Goal: Task Accomplishment & Management: Manage account settings

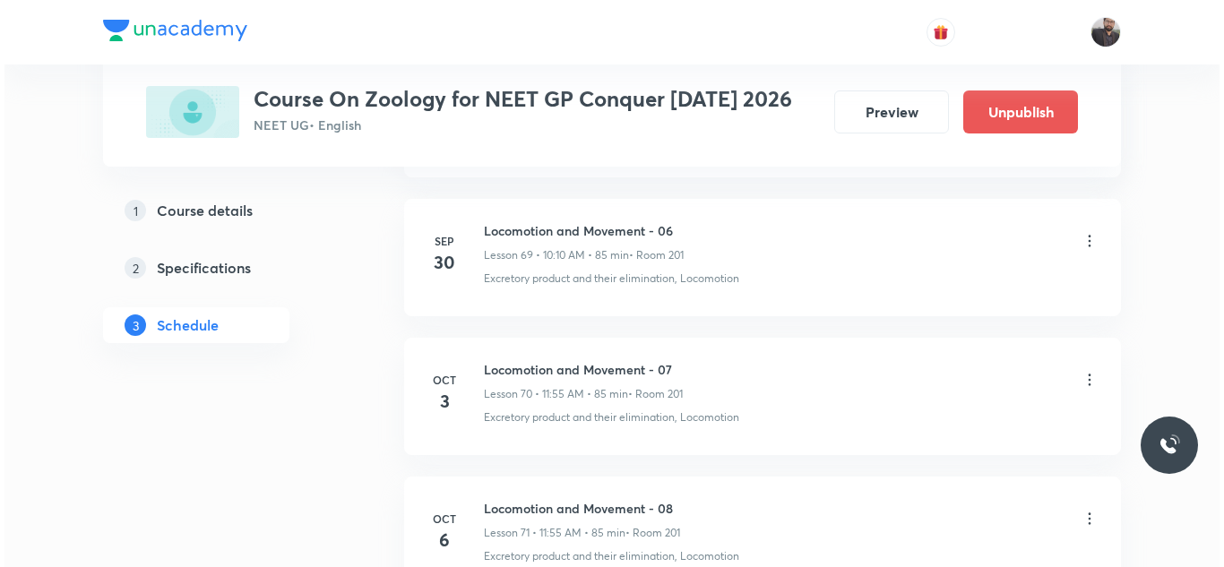
scroll to position [10869, 0]
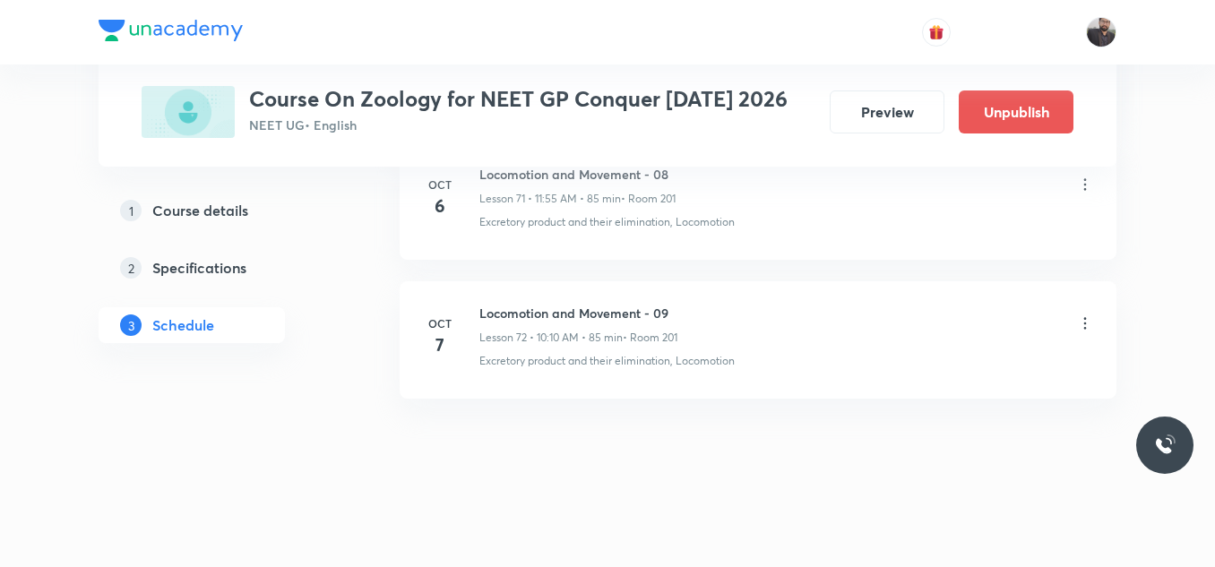
click at [1090, 326] on icon at bounding box center [1085, 324] width 18 height 18
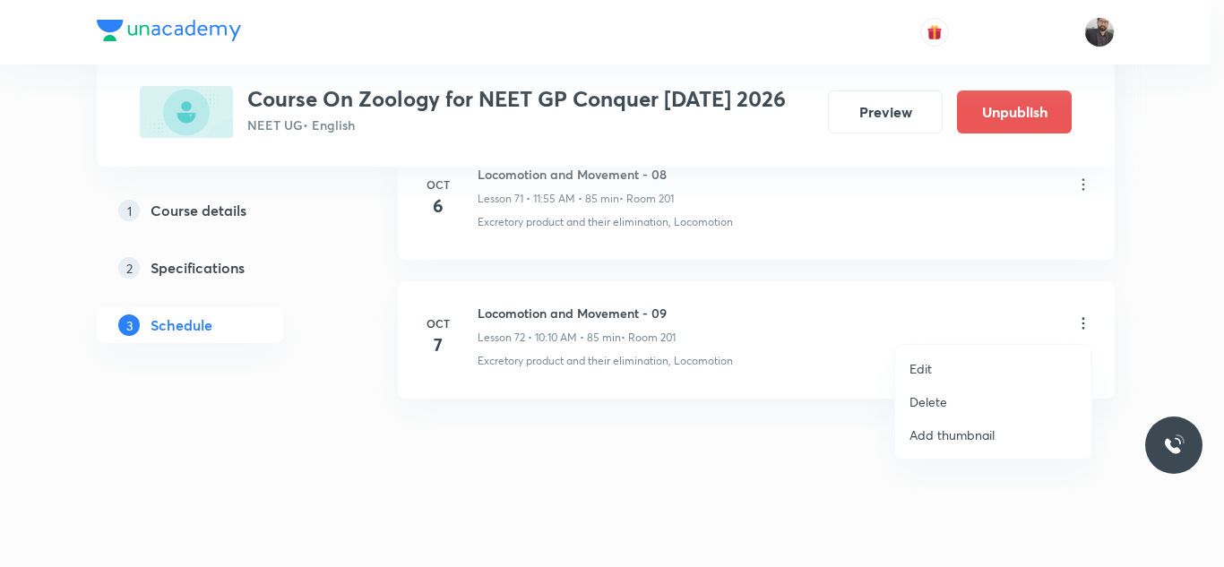
click at [978, 354] on li "Edit" at bounding box center [993, 368] width 196 height 33
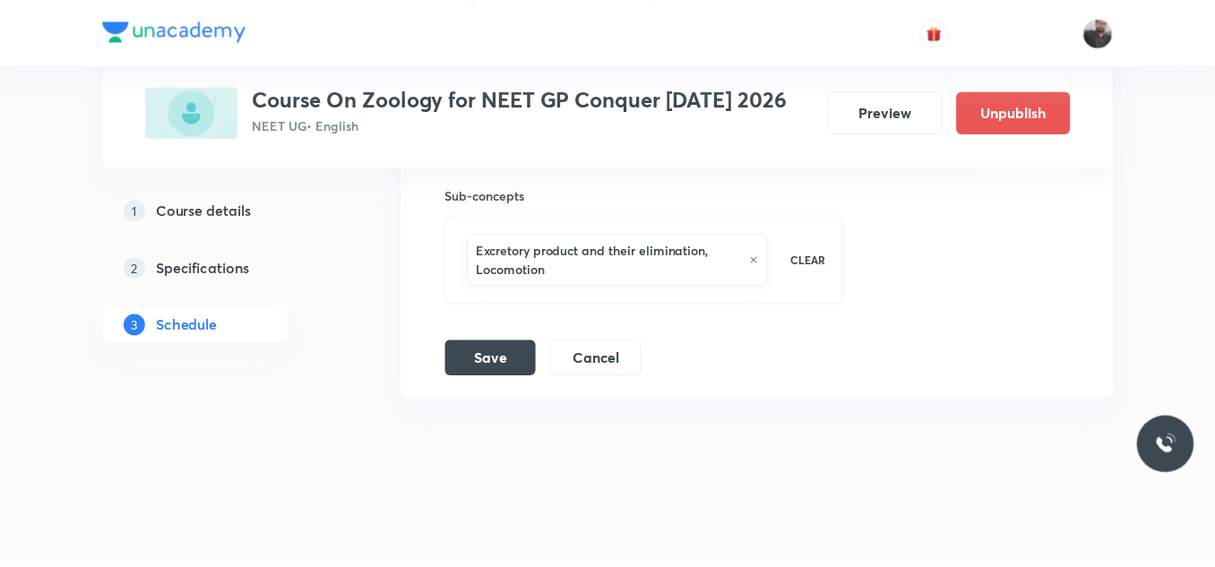
scroll to position [10753, 0]
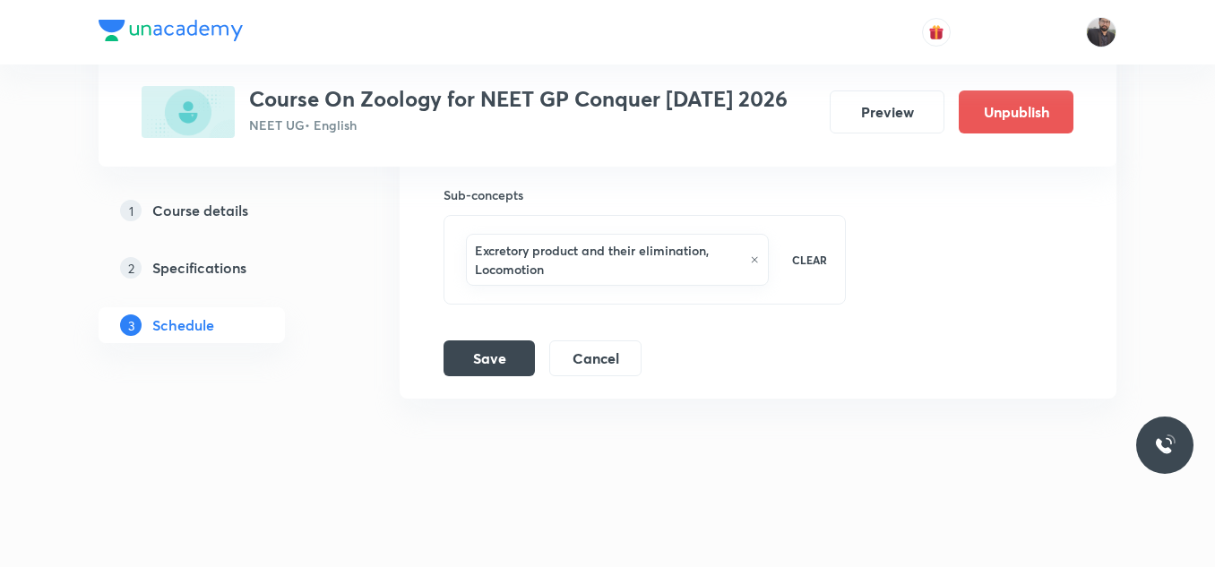
click at [755, 260] on icon at bounding box center [754, 259] width 9 height 11
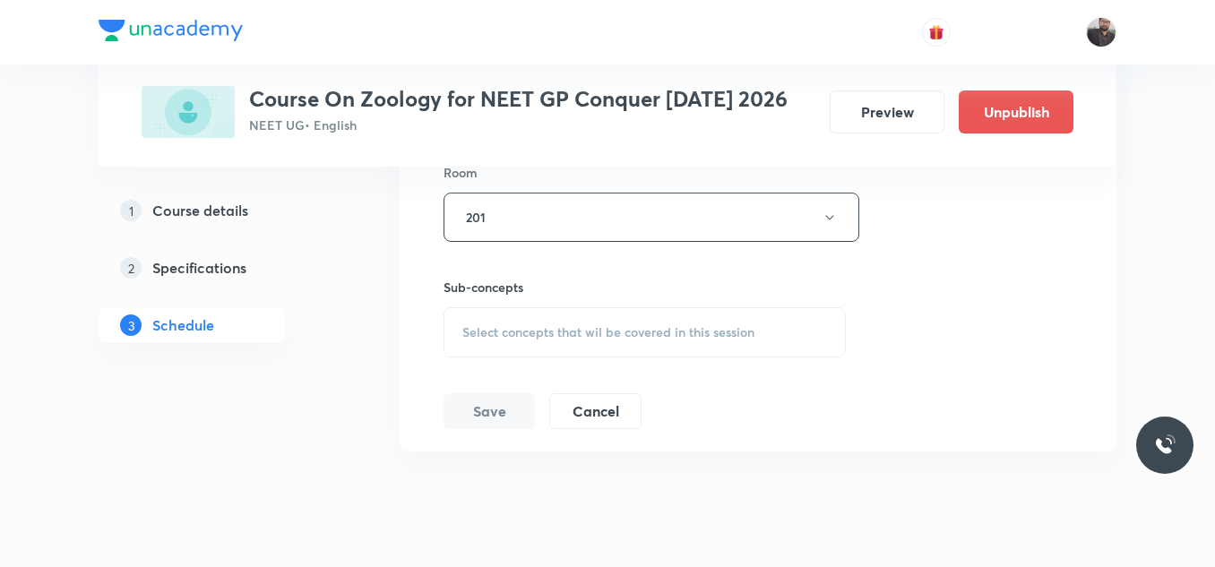
scroll to position [10657, 0]
click at [632, 315] on div "Select concepts that wil be covered in this session" at bounding box center [645, 336] width 402 height 50
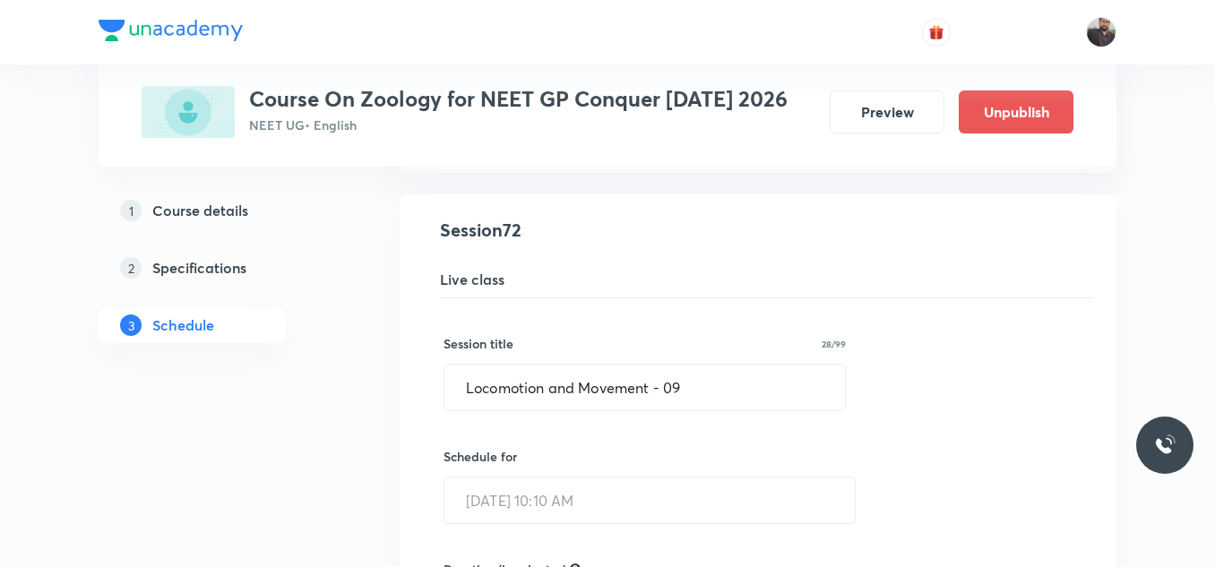
scroll to position [10081, 0]
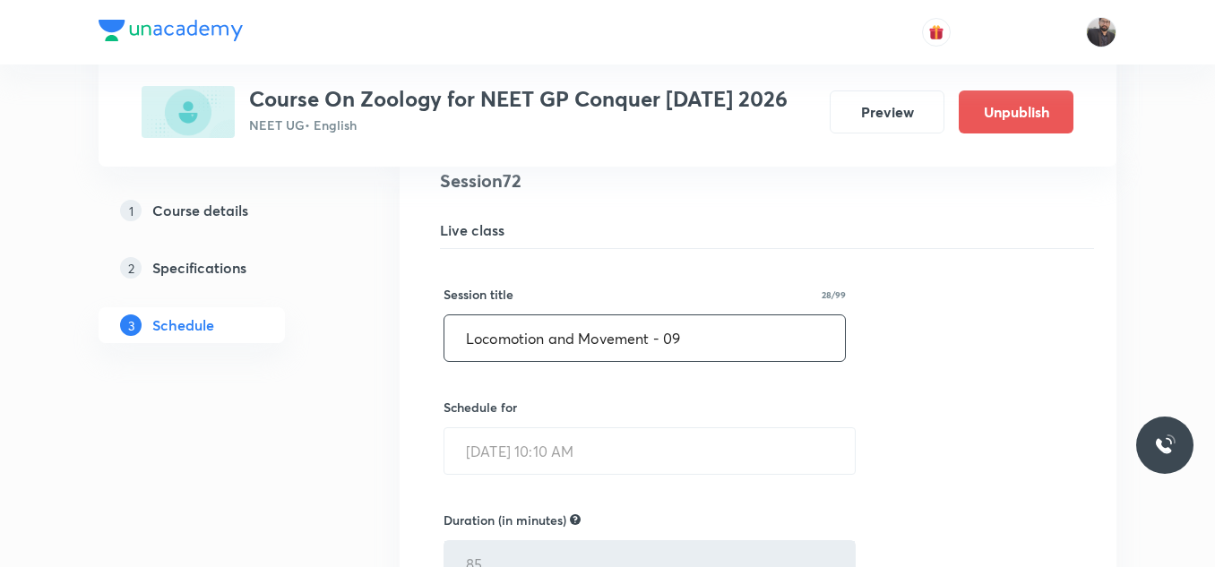
type input "NEURAL CONTROL AND coordination"
paste input "NEURAL CONTROL AND coordination"
drag, startPoint x: 688, startPoint y: 324, endPoint x: 676, endPoint y: 320, distance: 13.3
click at [676, 320] on input "NEURAL CONTROL AND coordination" at bounding box center [644, 338] width 401 height 46
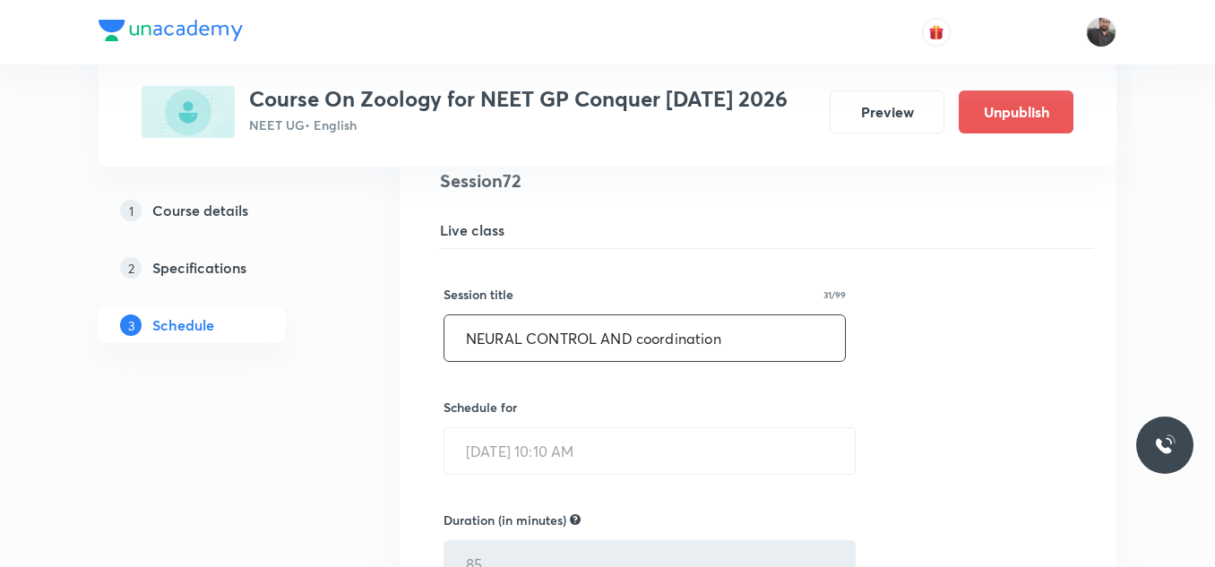
click at [734, 340] on input "NEURAL CONTROL AND coordination" at bounding box center [644, 338] width 401 height 46
click at [641, 340] on input "NEURAL CONTROL AND coordination" at bounding box center [644, 338] width 401 height 46
click at [761, 336] on input "NEURAL CONTROL AND coordination" at bounding box center [644, 338] width 401 height 46
click at [649, 340] on input "NEURAL CONTROL AND coordination" at bounding box center [644, 338] width 401 height 46
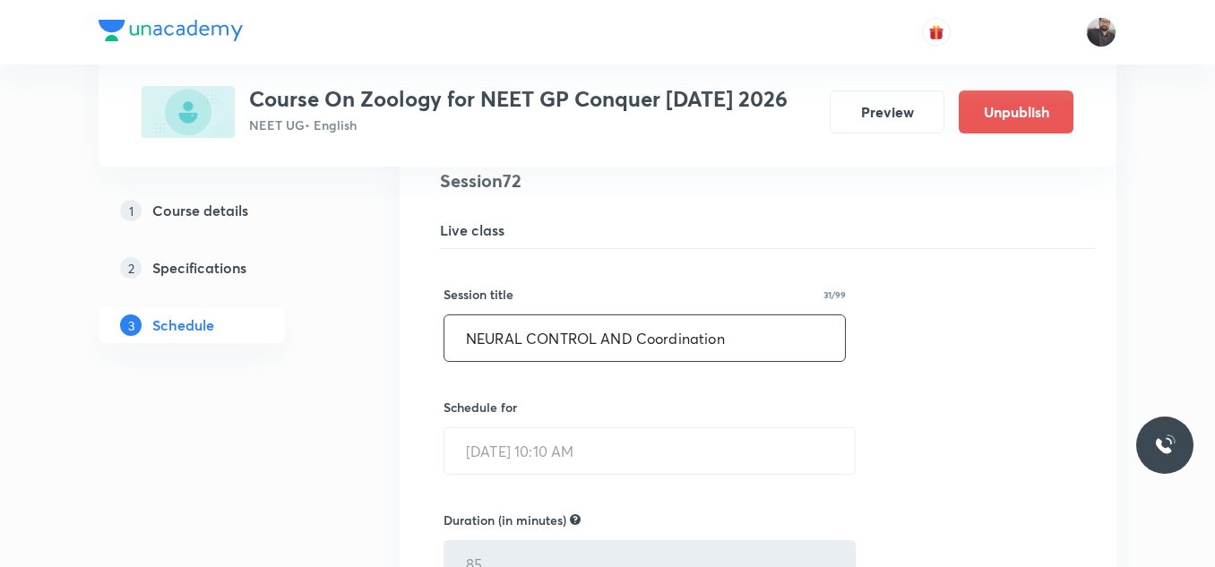
click at [824, 351] on input "NEURAL CONTROL AND Coordination" at bounding box center [644, 338] width 401 height 46
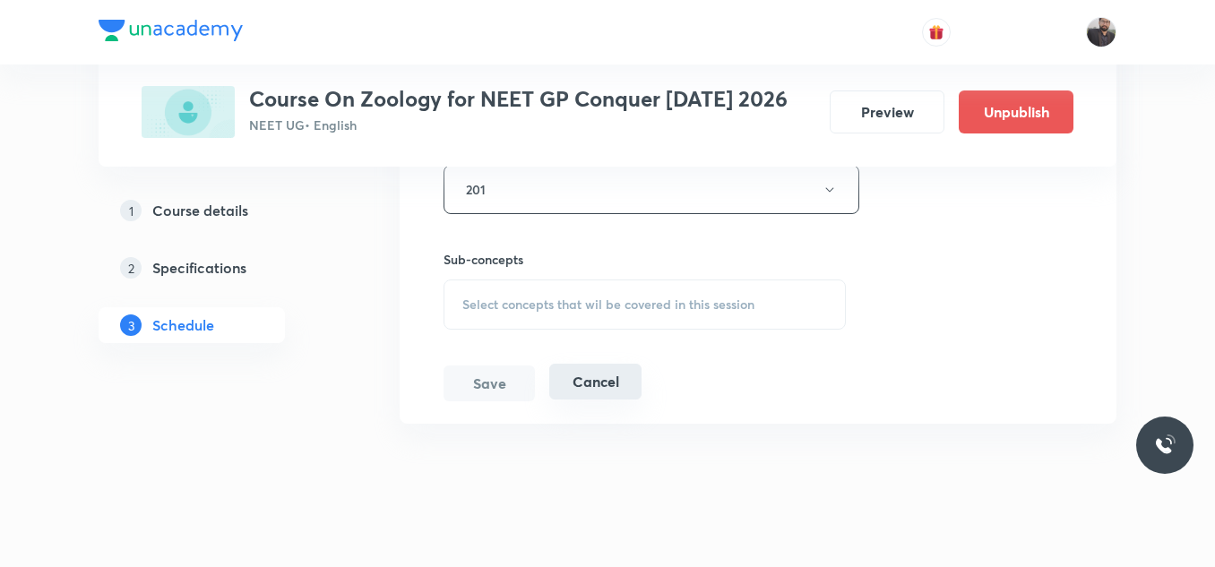
scroll to position [10697, 0]
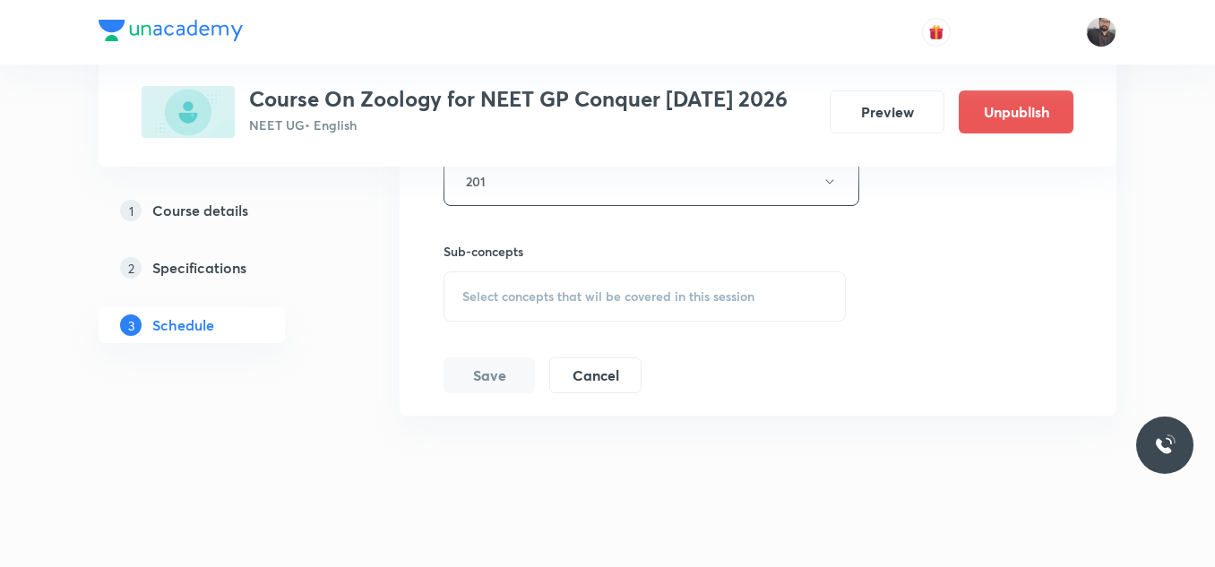
type input "NEURAL CONTROL AND Coordination - 01"
click at [478, 388] on button "Save" at bounding box center [489, 376] width 91 height 36
click at [720, 306] on div "Select concepts that wil be covered in this session" at bounding box center [645, 296] width 402 height 50
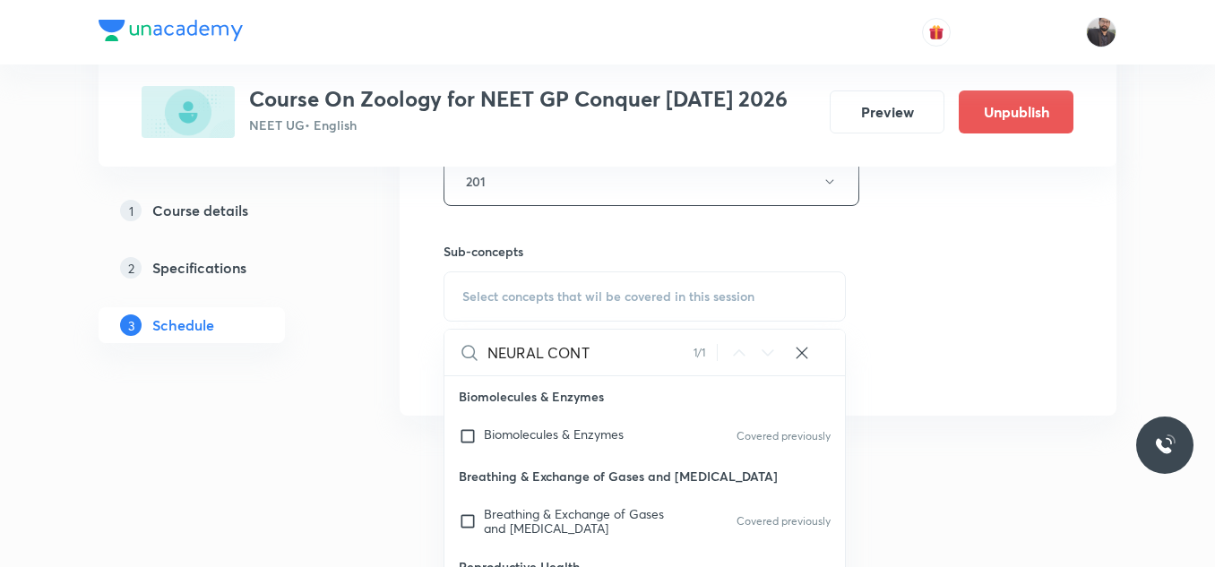
scroll to position [406, 0]
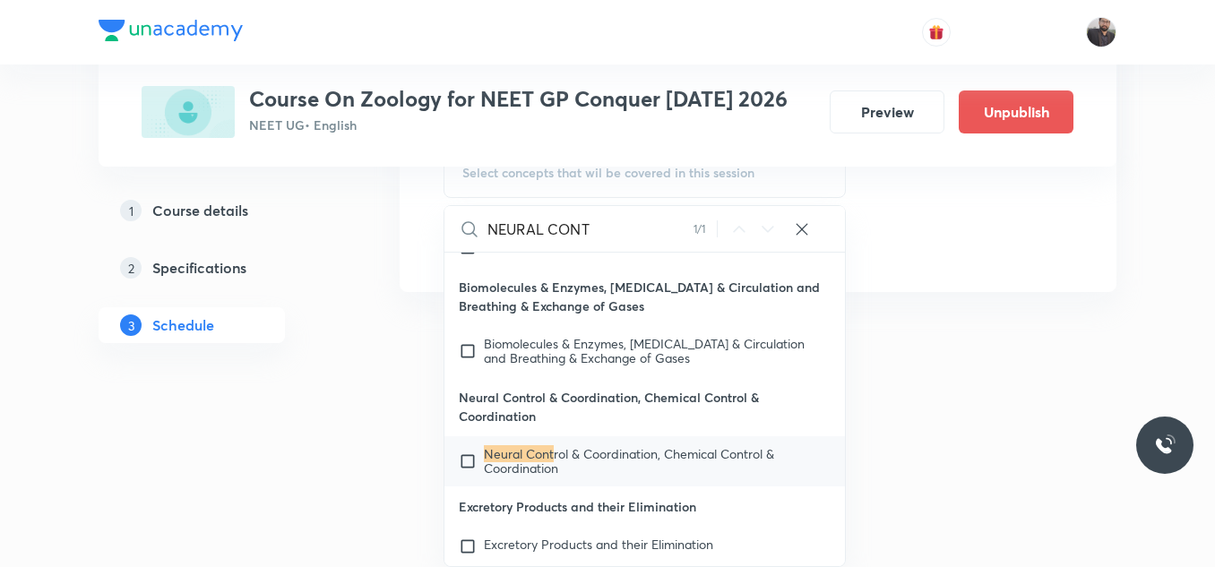
type input "NEURAL CONT"
click at [644, 452] on span "rol & Coordination, Chemical Control & Coordination" at bounding box center [629, 460] width 290 height 31
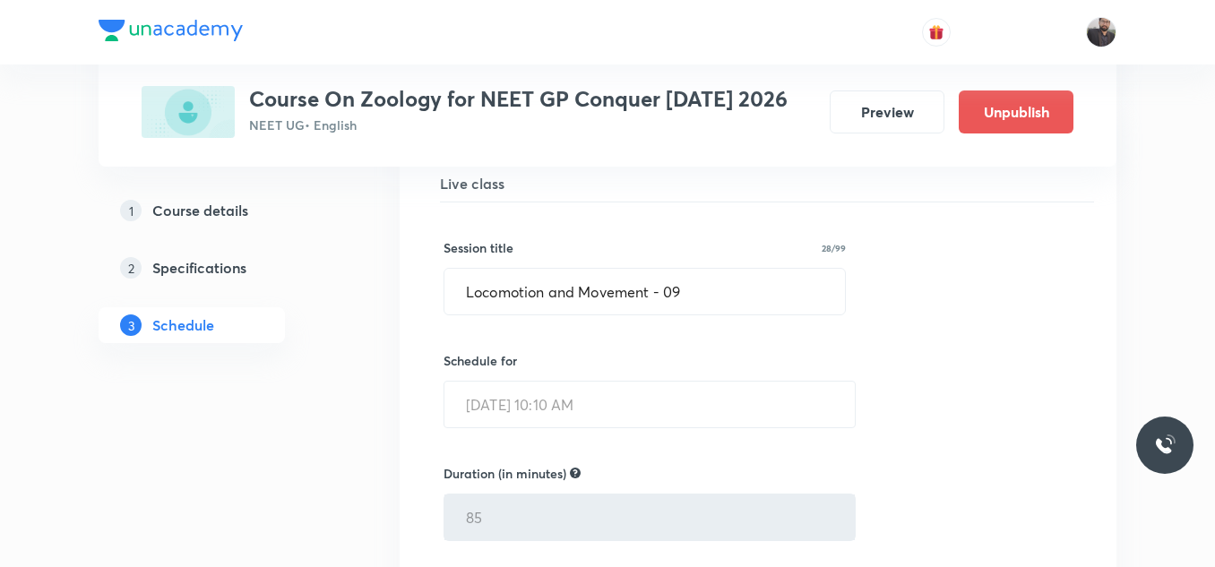
scroll to position [10123, 0]
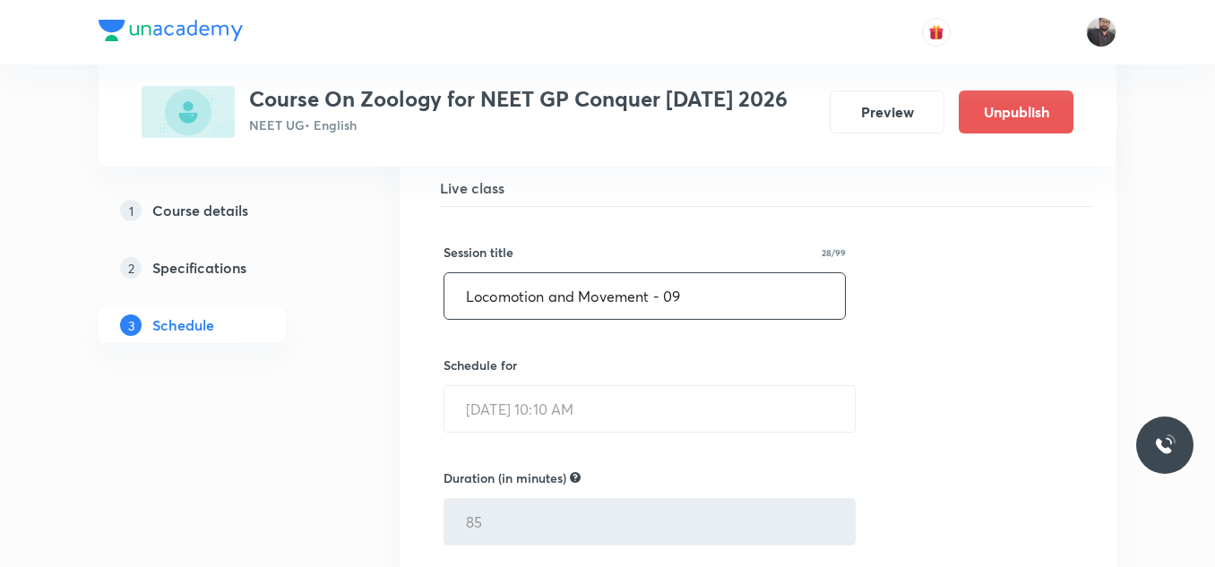
paste input "NEURAL CONTROL AND coordination"
drag, startPoint x: 771, startPoint y: 280, endPoint x: 329, endPoint y: 316, distance: 444.2
click at [651, 297] on input "NEURAL CONTROL AND coordination" at bounding box center [644, 296] width 401 height 46
click at [647, 295] on input "NEURAL CONTROL AND coordination" at bounding box center [644, 296] width 401 height 46
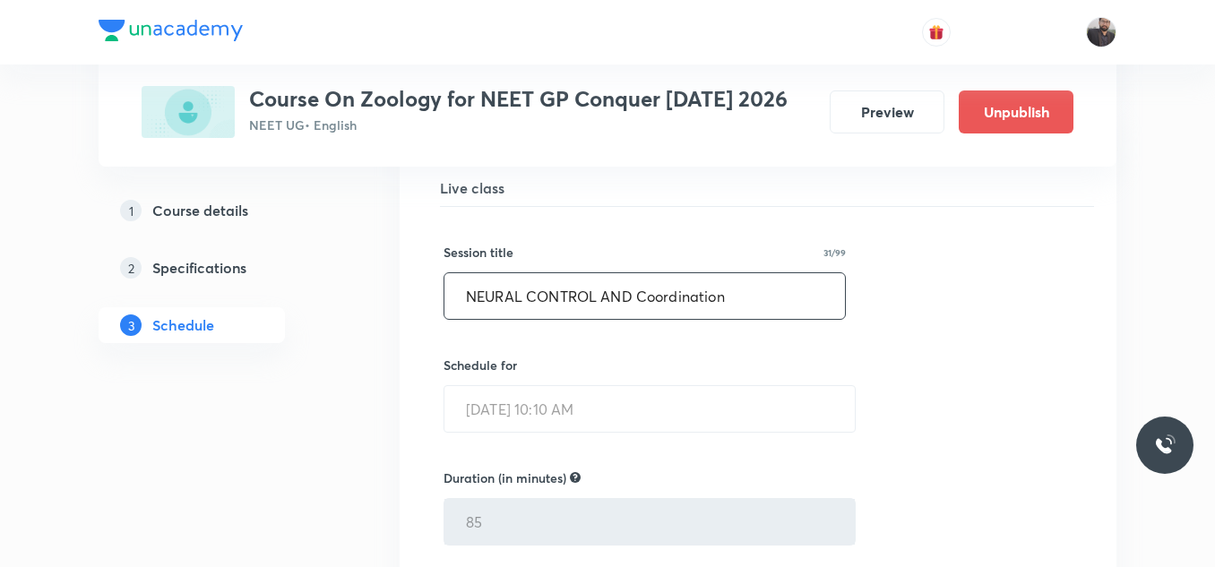
click at [767, 283] on input "NEURAL CONTROL AND Coordination" at bounding box center [644, 296] width 401 height 46
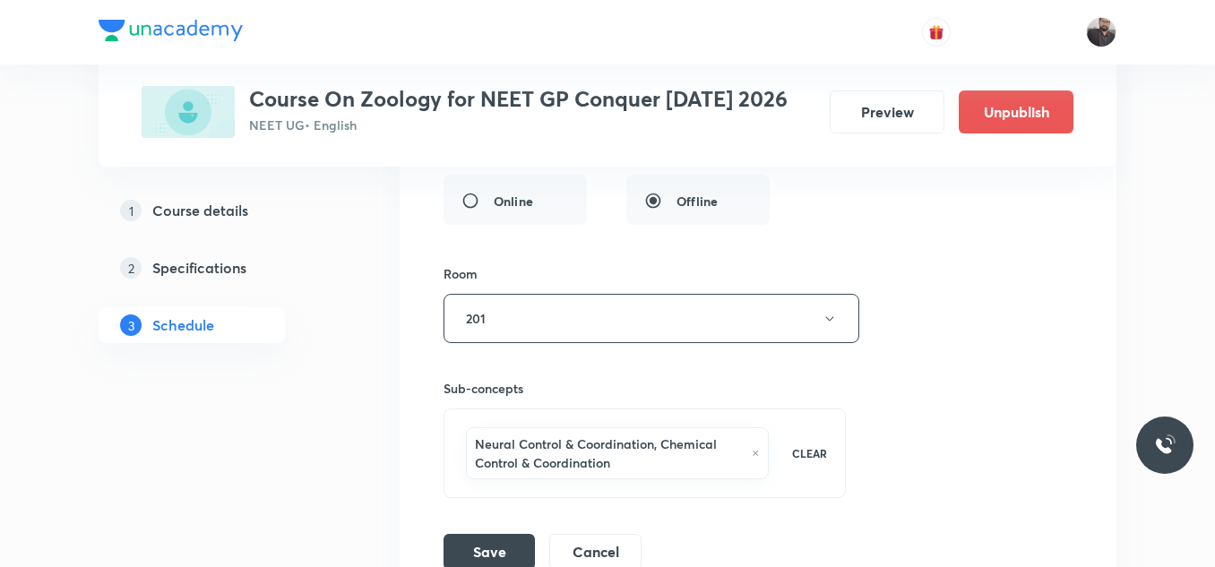
scroll to position [10753, 0]
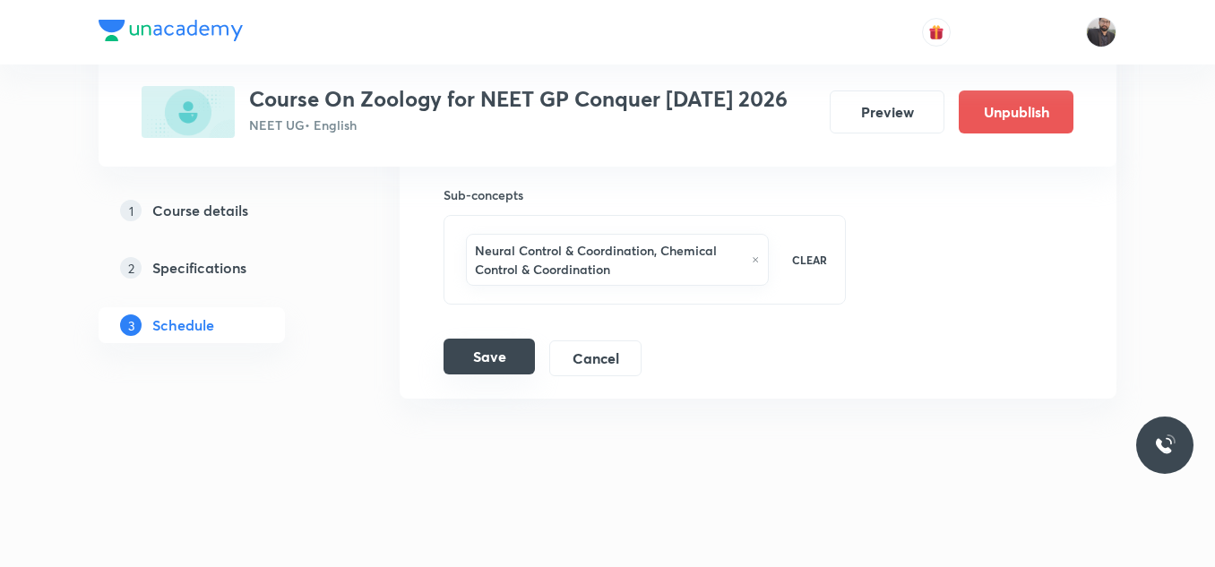
type input "NEURAL CONTROL AND Coordination - 01"
click at [470, 356] on button "Save" at bounding box center [489, 357] width 91 height 36
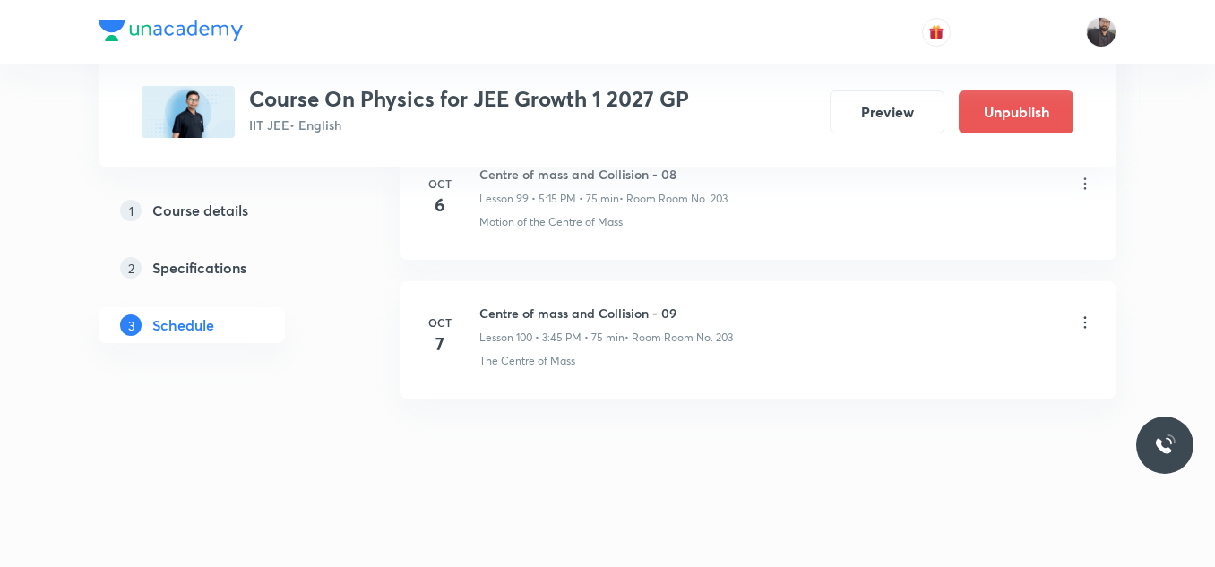
click at [1090, 323] on icon at bounding box center [1085, 323] width 18 height 18
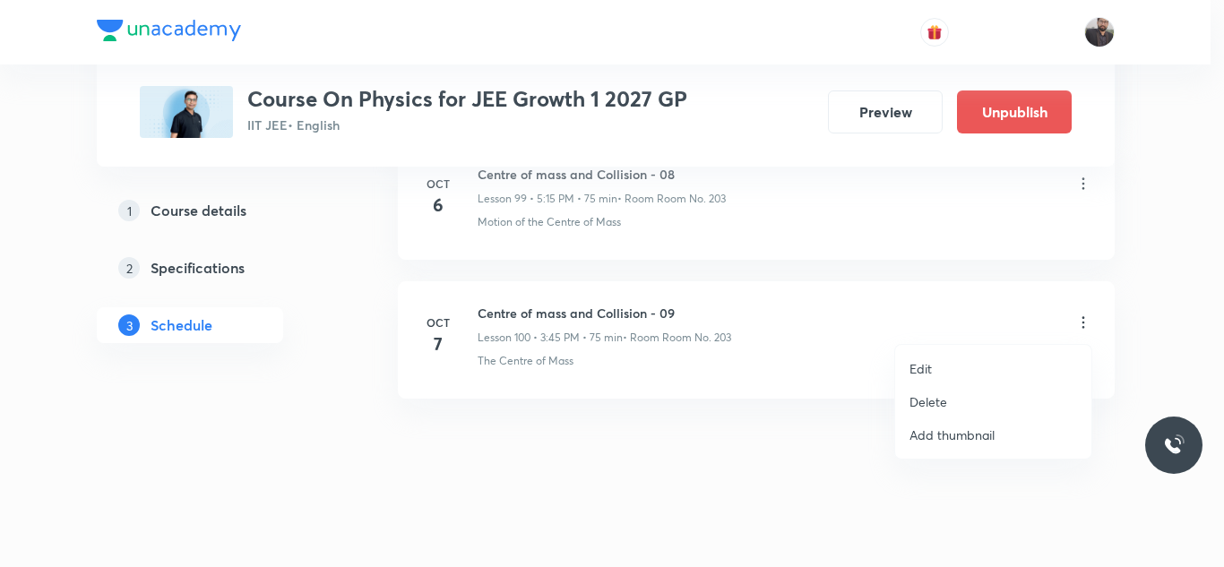
click at [947, 375] on li "Edit" at bounding box center [993, 368] width 196 height 33
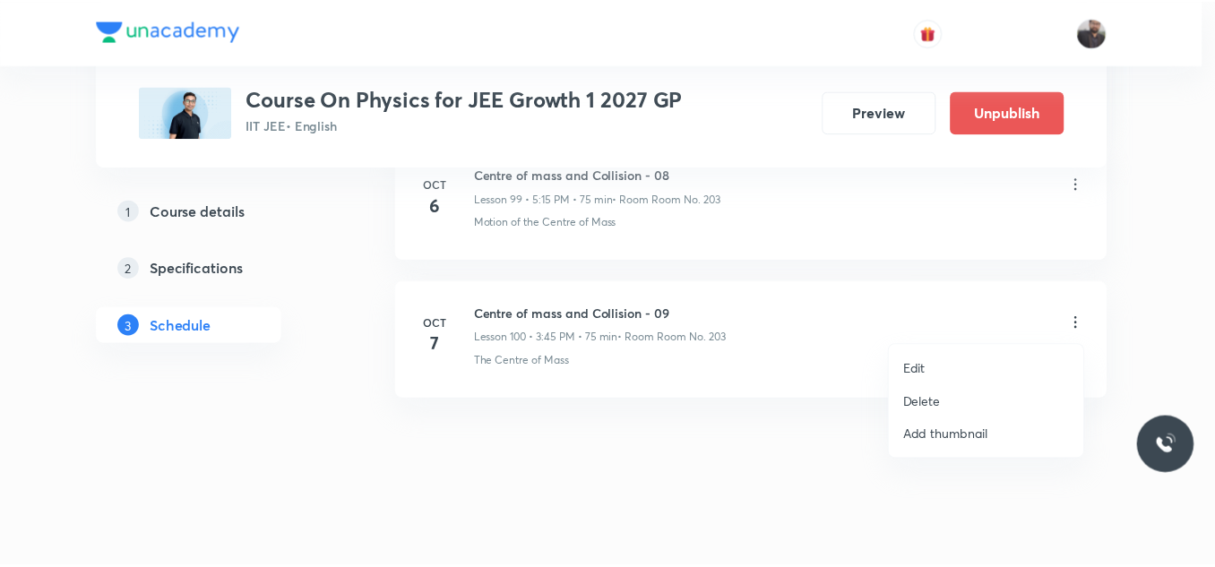
scroll to position [14643, 0]
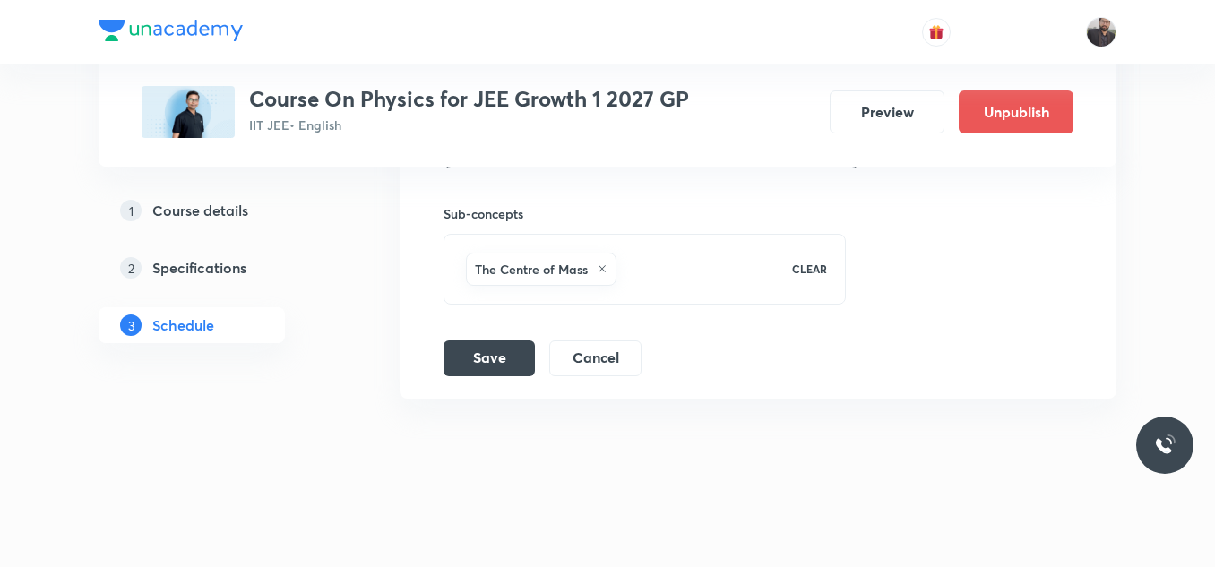
click at [602, 267] on icon at bounding box center [602, 268] width 11 height 11
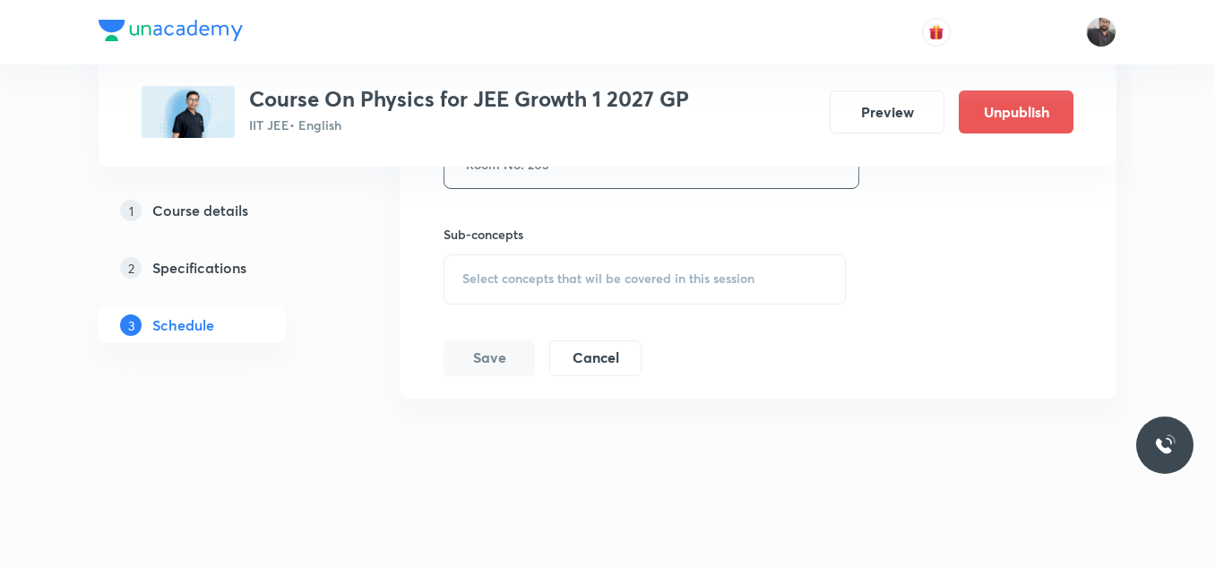
scroll to position [14622, 0]
drag, startPoint x: 602, startPoint y: 267, endPoint x: 519, endPoint y: 288, distance: 85.8
click at [519, 288] on div "Select concepts that wil be covered in this session" at bounding box center [645, 279] width 402 height 50
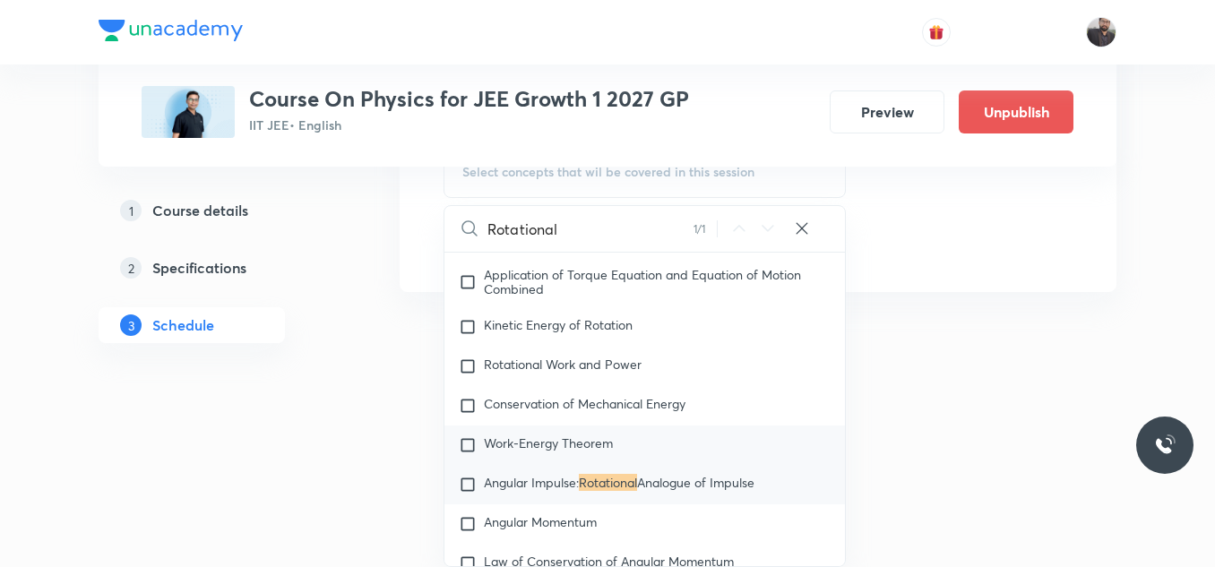
scroll to position [5446, 0]
type input "Rotational"
click at [595, 456] on div "Work-Energy Theorem" at bounding box center [644, 444] width 401 height 39
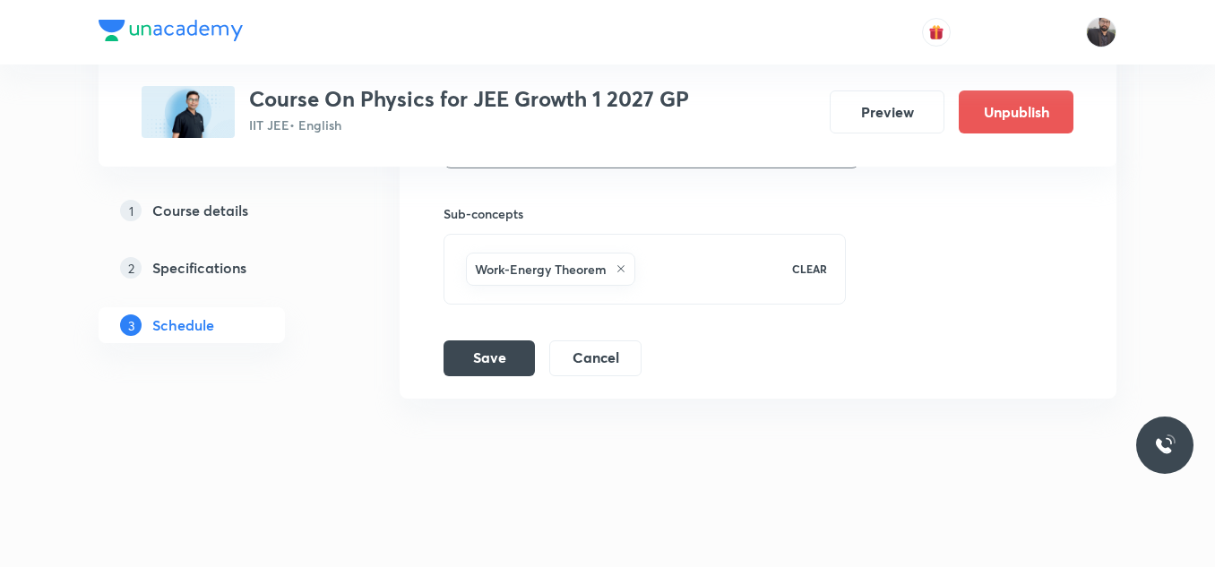
scroll to position [14643, 0]
click at [616, 275] on div "Work-Energy Theorem" at bounding box center [550, 269] width 169 height 33
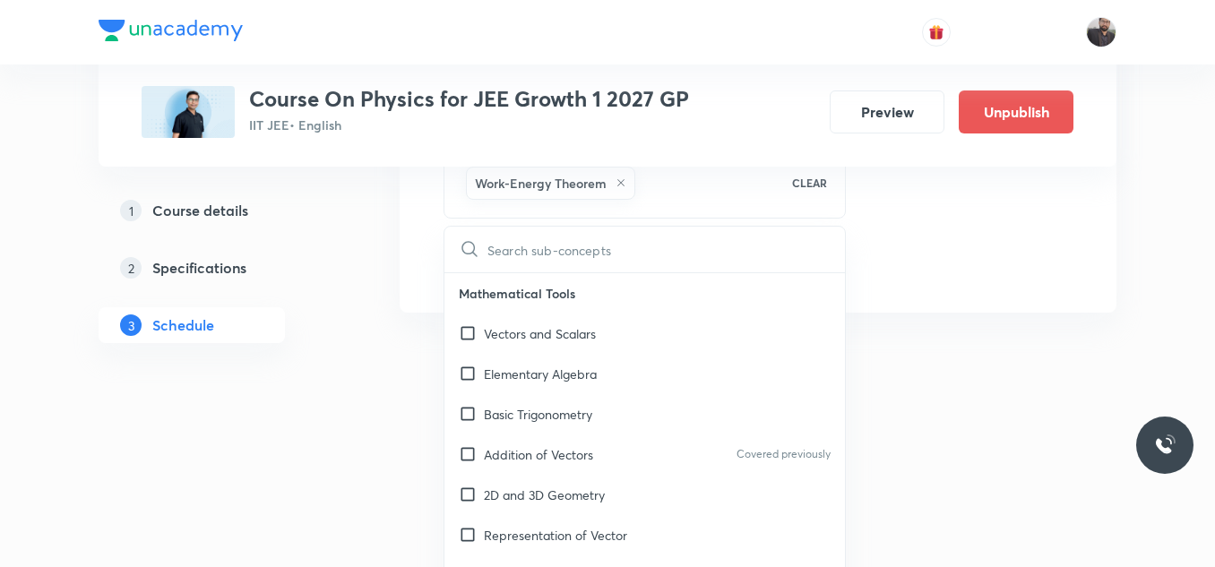
click at [616, 275] on p "Mathematical Tools" at bounding box center [644, 293] width 401 height 40
click at [593, 261] on input "text" at bounding box center [666, 250] width 358 height 46
paste input "Rotational Motion"
type input "Rotational Motion"
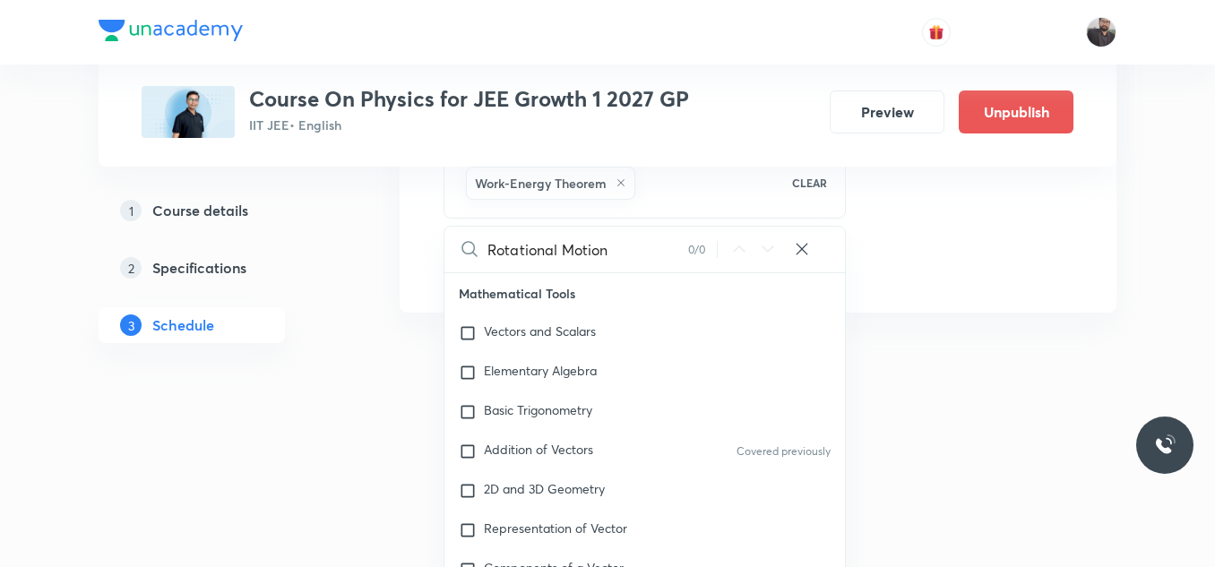
checkbox input "true"
type input "Rotational Motio"
checkbox input "true"
type input "Rotational Moti"
checkbox input "true"
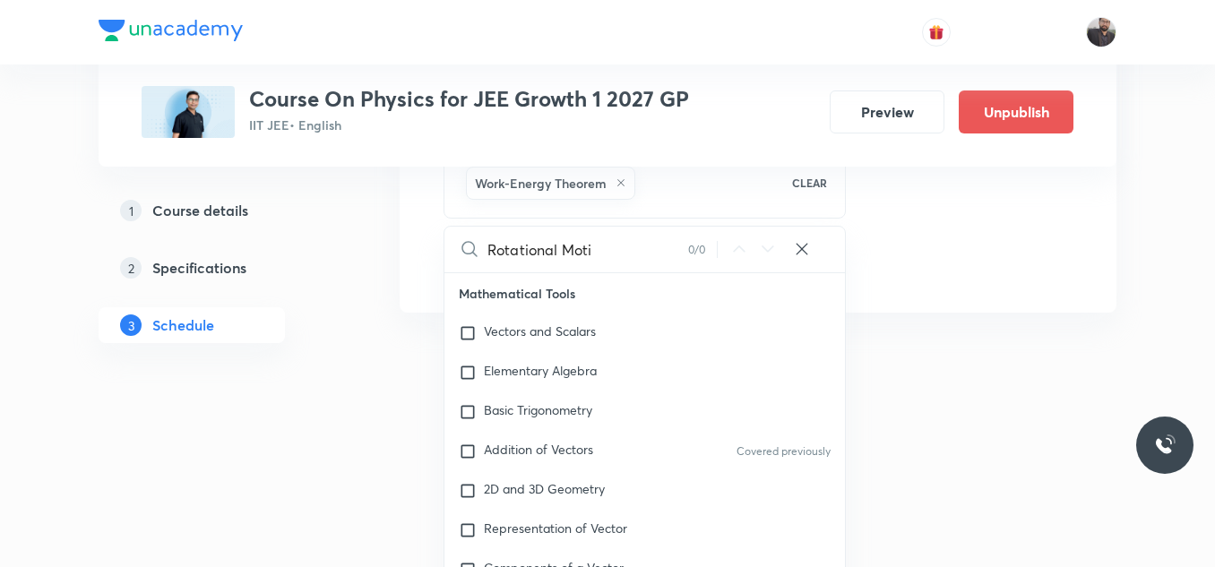
type input "Rotational Mot"
checkbox input "true"
type input "Rotational Mo"
checkbox input "true"
type input "Rotational M"
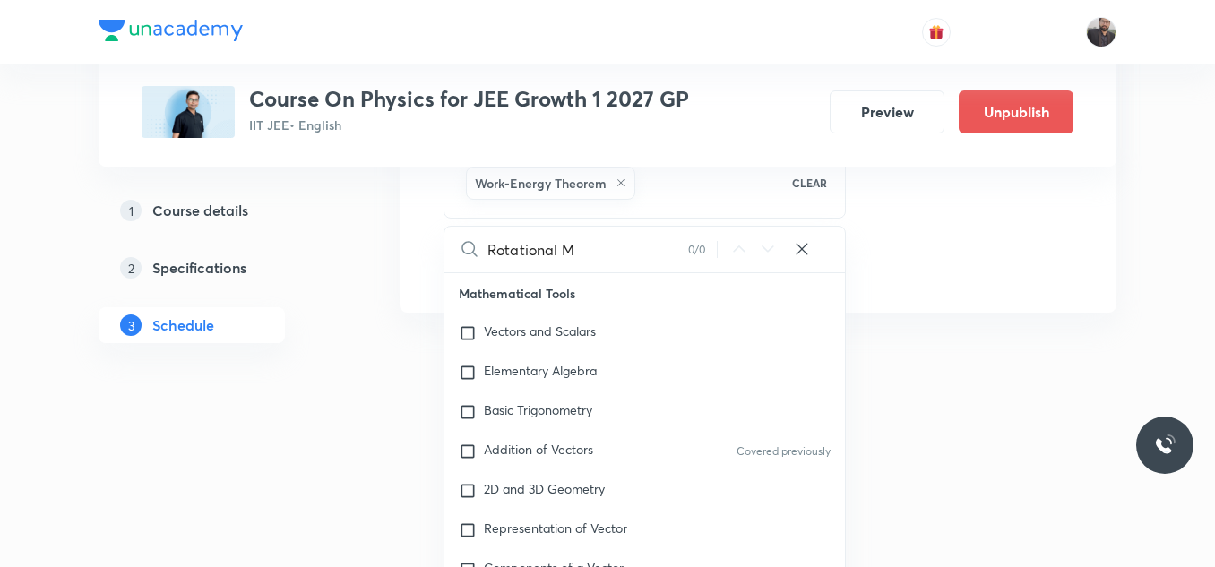
checkbox input "true"
type input "Rotational"
checkbox input "true"
type input "Rotational"
checkbox input "true"
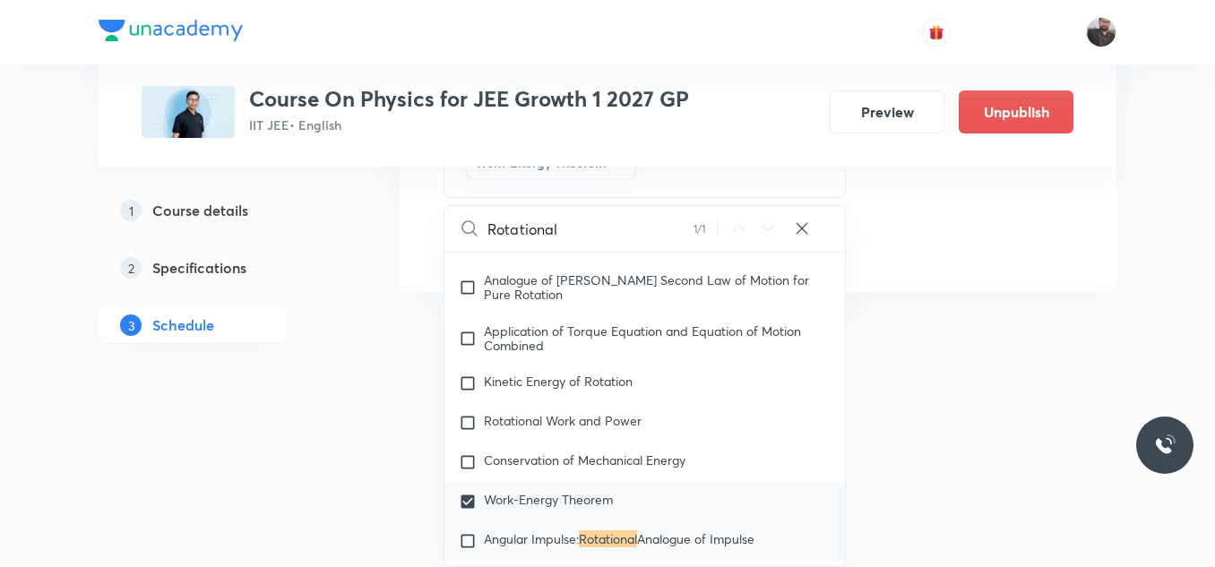
scroll to position [5446, 0]
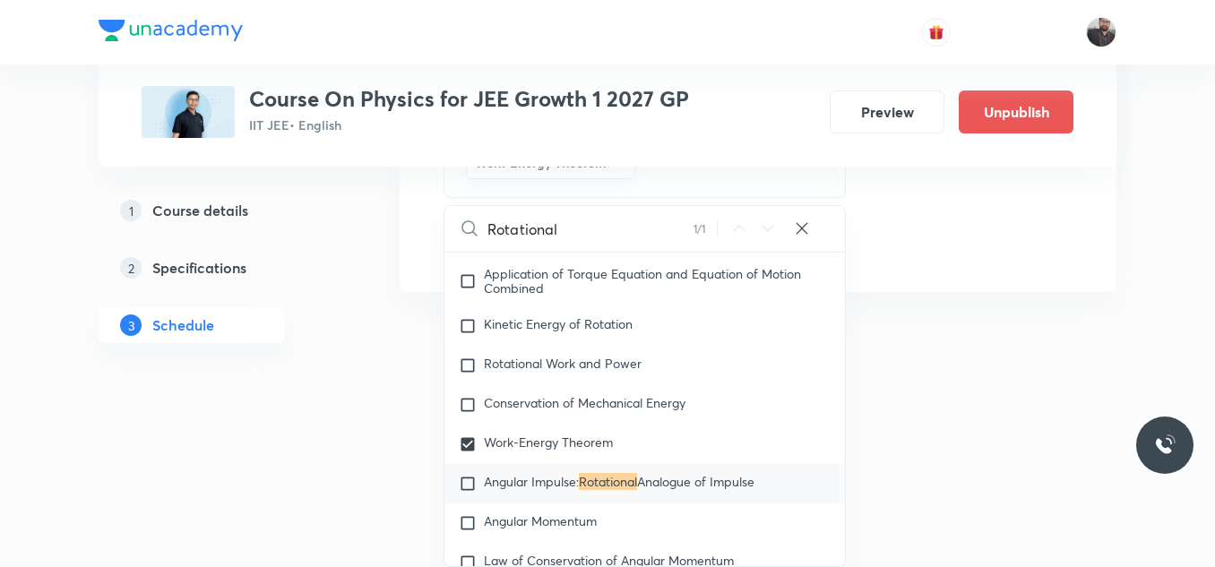
type input "Rotational"
click at [574, 482] on span "Angular Impulse:" at bounding box center [531, 481] width 95 height 17
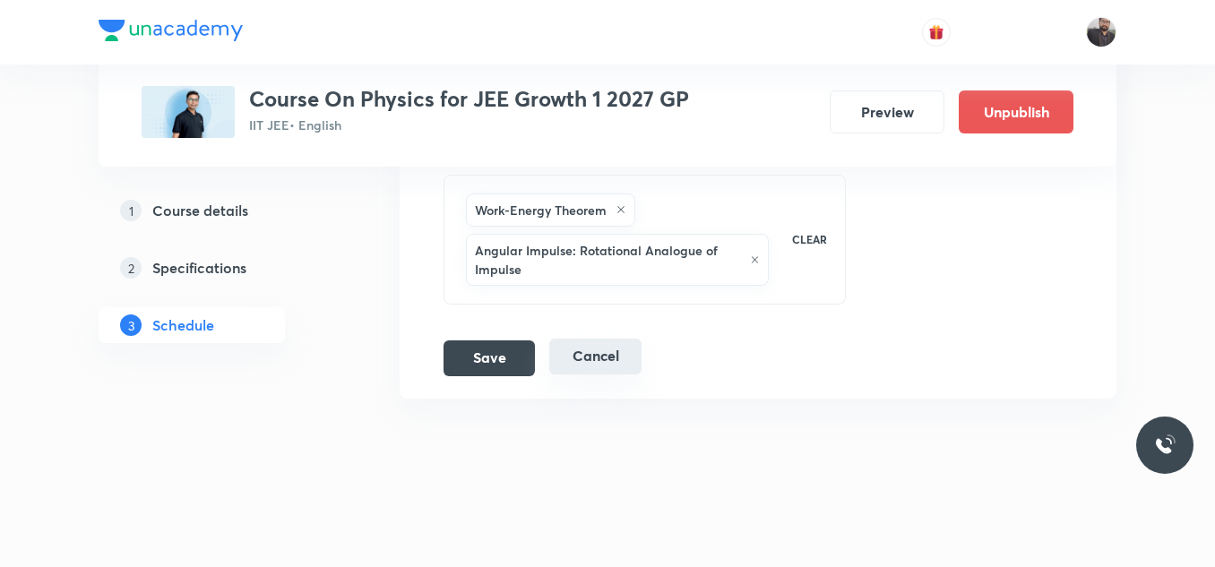
scroll to position [14702, 0]
click at [621, 208] on icon at bounding box center [621, 209] width 11 height 11
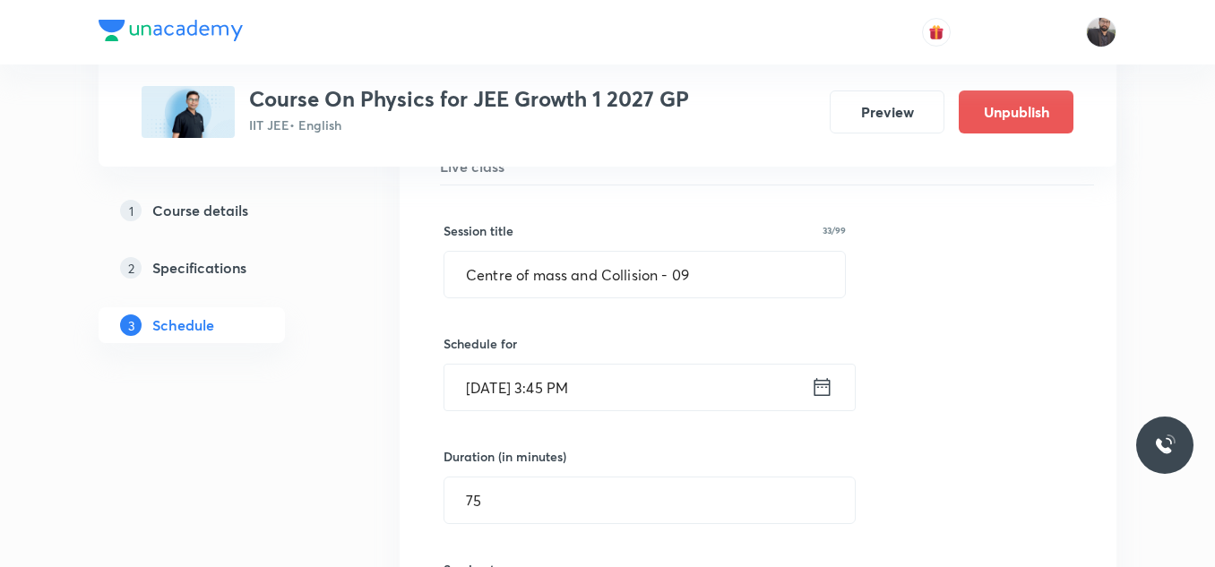
scroll to position [14054, 0]
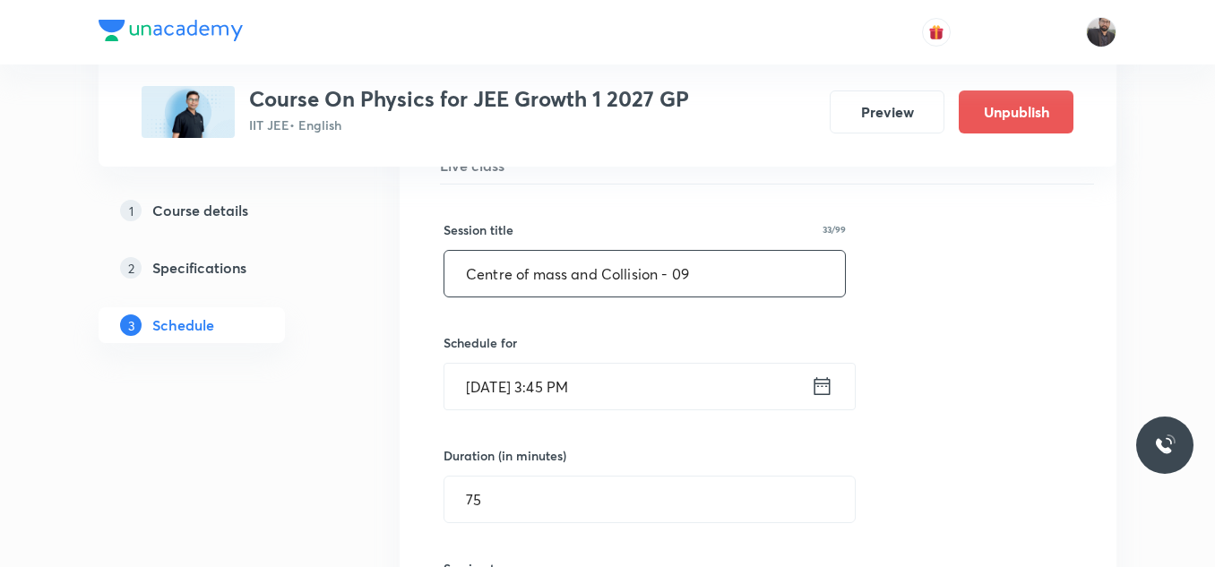
paste input "Rotational Motion"
drag, startPoint x: 697, startPoint y: 257, endPoint x: 311, endPoint y: 294, distance: 387.9
click at [651, 274] on input "Rotational Motion" at bounding box center [644, 274] width 401 height 46
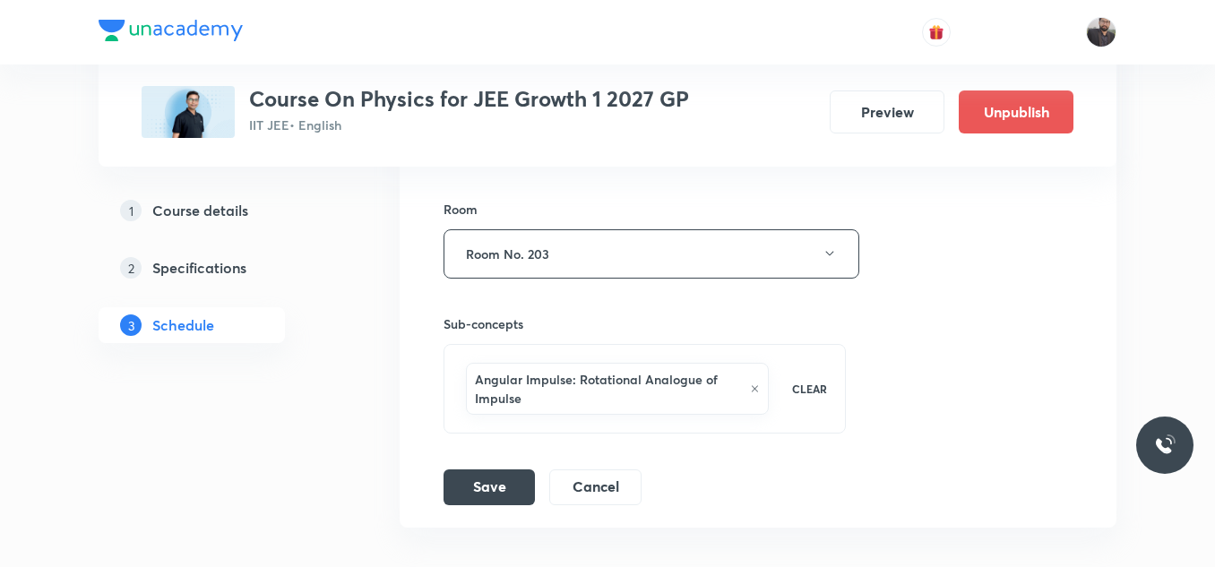
scroll to position [14662, 0]
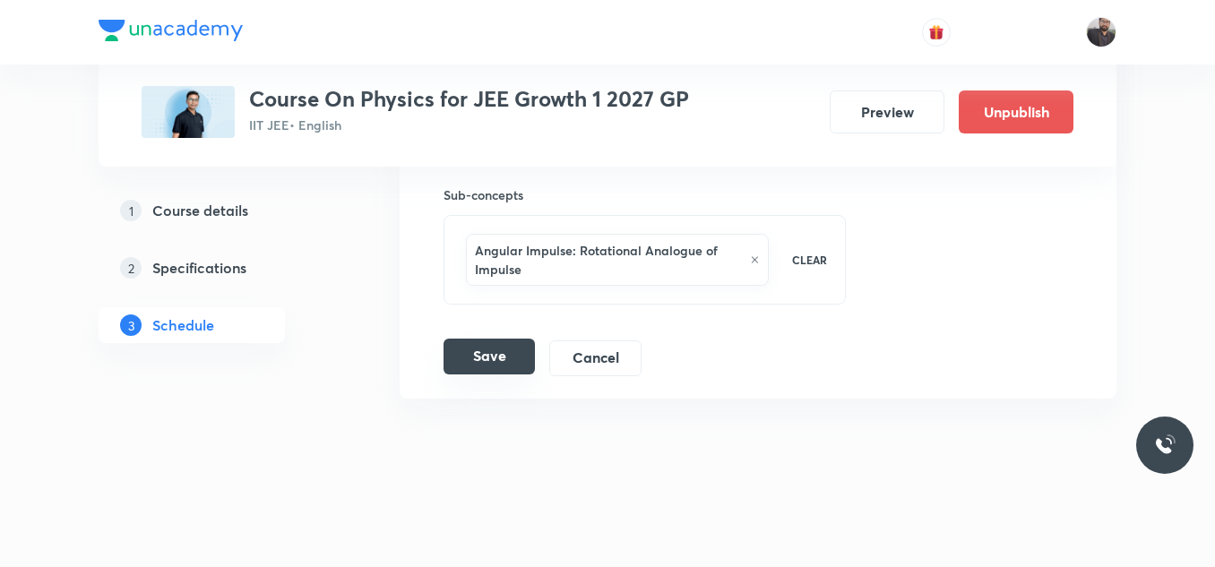
type input "Rotational Motion - 01"
click at [521, 356] on button "Save" at bounding box center [489, 357] width 91 height 36
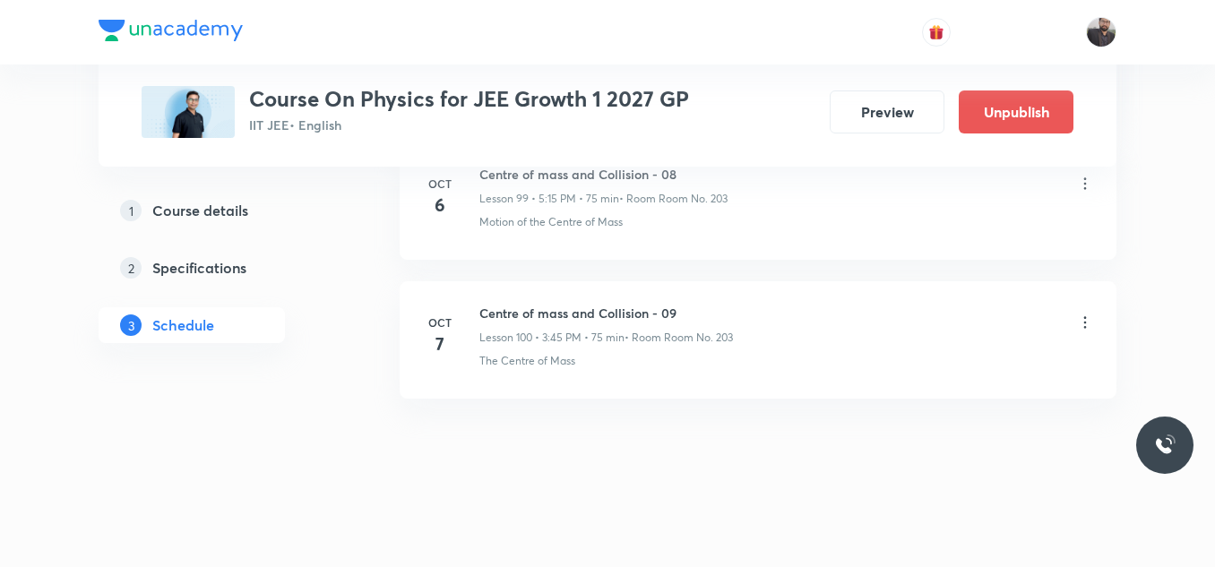
scroll to position [13954, 0]
